Goal: Navigation & Orientation: Find specific page/section

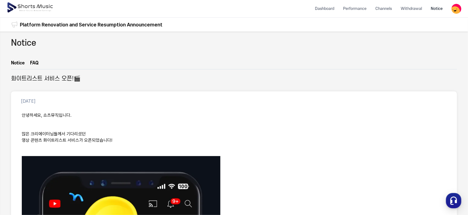
click at [32, 8] on img at bounding box center [31, 7] width 48 height 15
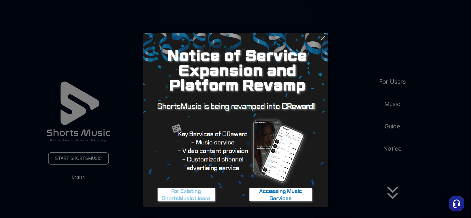
click at [394, 79] on button at bounding box center [235, 109] width 471 height 218
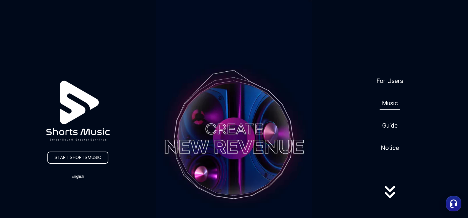
click at [388, 103] on link "Music" at bounding box center [390, 104] width 20 height 14
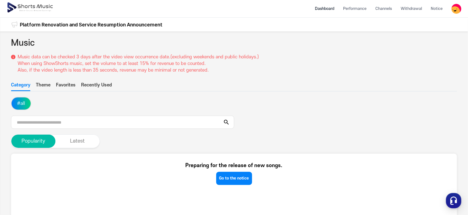
click at [324, 13] on li "Dashboard" at bounding box center [325, 8] width 28 height 15
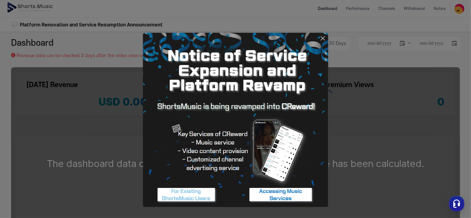
click at [358, 9] on button at bounding box center [235, 109] width 471 height 218
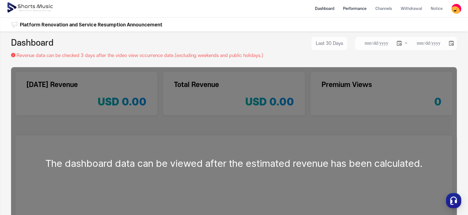
click at [359, 9] on li "Performance" at bounding box center [355, 8] width 32 height 15
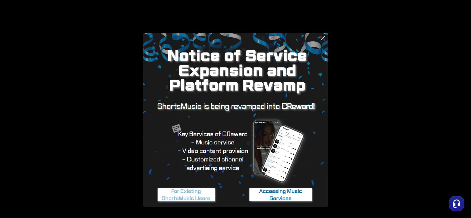
click at [323, 40] on icon at bounding box center [322, 38] width 7 height 7
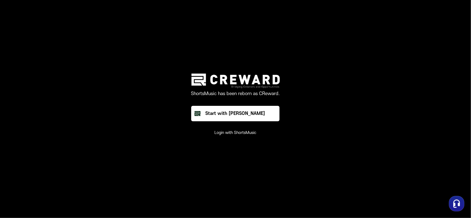
drag, startPoint x: 374, startPoint y: 23, endPoint x: 371, endPoint y: 23, distance: 3.4
